Goal: Find specific page/section: Find specific page/section

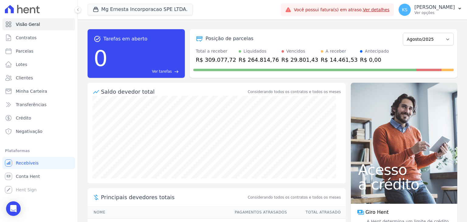
click at [23, 12] on icon at bounding box center [22, 9] width 35 height 9
click at [28, 27] on span "Visão Geral" at bounding box center [28, 24] width 24 height 6
click at [137, 10] on button "Mg Ernesta Incorporacao SPE LTDA." at bounding box center [140, 10] width 105 height 12
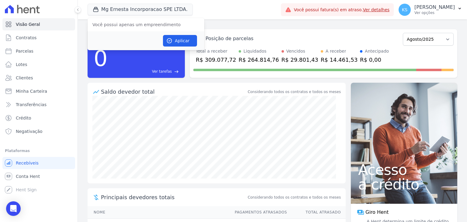
click at [207, 9] on div "Mg Ernesta Incorporacao SPE LTDA. Você possui apenas um empreendimento Aplicar" at bounding box center [183, 10] width 191 height 20
click at [80, 56] on div "task_alt Tarefas em aberto 0 Ver tarefas east Posição de parcelas Julho/2025 Ag…" at bounding box center [272, 120] width 389 height 202
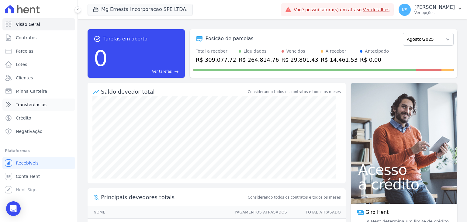
click at [11, 104] on icon at bounding box center [8, 104] width 7 height 7
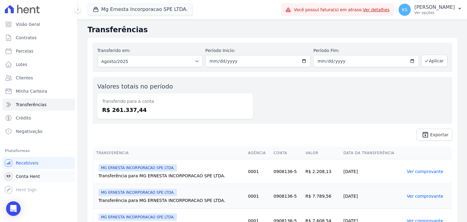
click at [25, 177] on span "Conta Hent" at bounding box center [28, 176] width 24 height 6
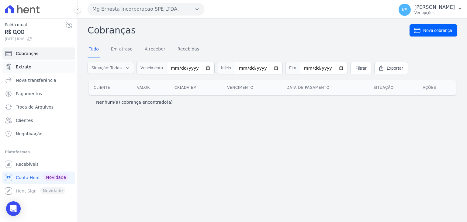
click at [27, 69] on span "Extrato" at bounding box center [24, 67] width 16 height 6
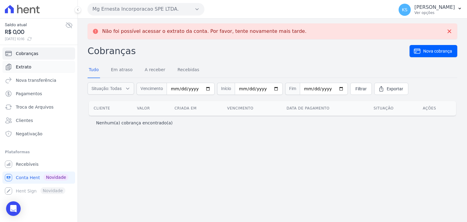
click at [22, 66] on span "Extrato" at bounding box center [24, 67] width 16 height 6
